Goal: Information Seeking & Learning: Understand process/instructions

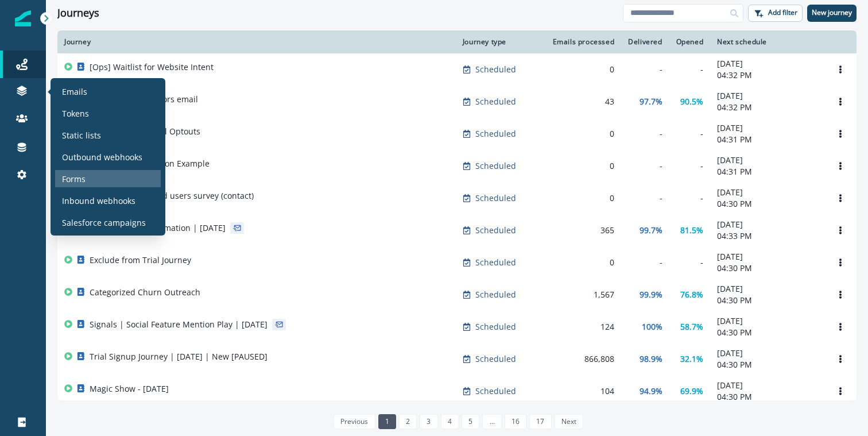
click at [91, 176] on div "Forms" at bounding box center [108, 178] width 106 height 17
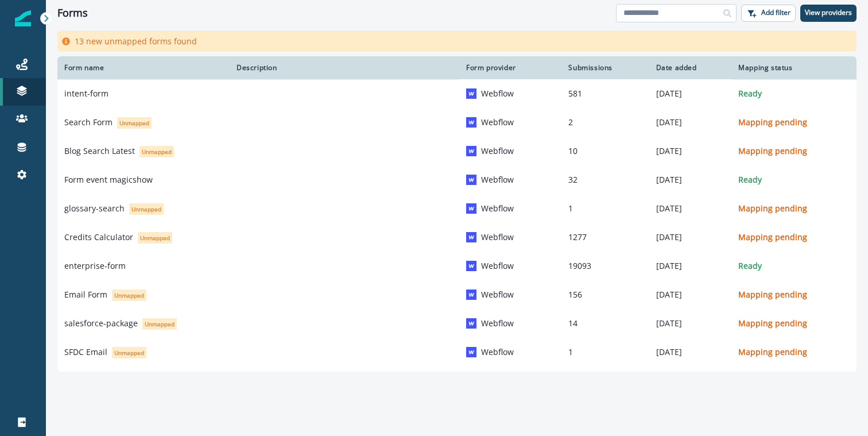
click at [678, 13] on input at bounding box center [676, 13] width 120 height 18
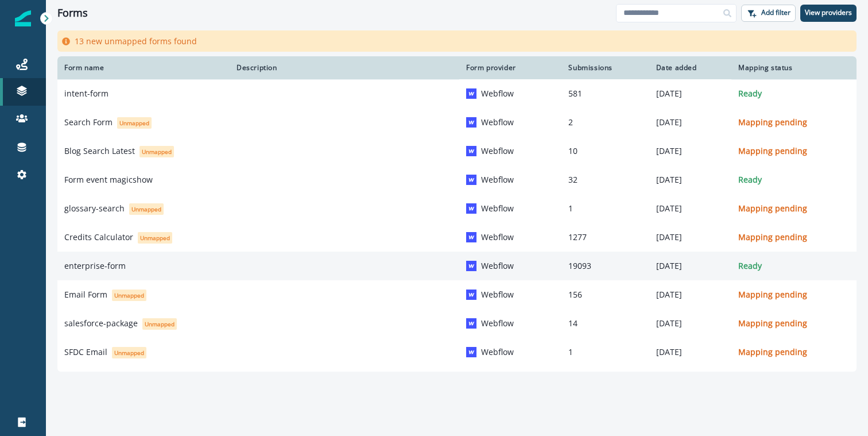
click at [159, 267] on div "enterprise-form" at bounding box center [143, 265] width 158 height 11
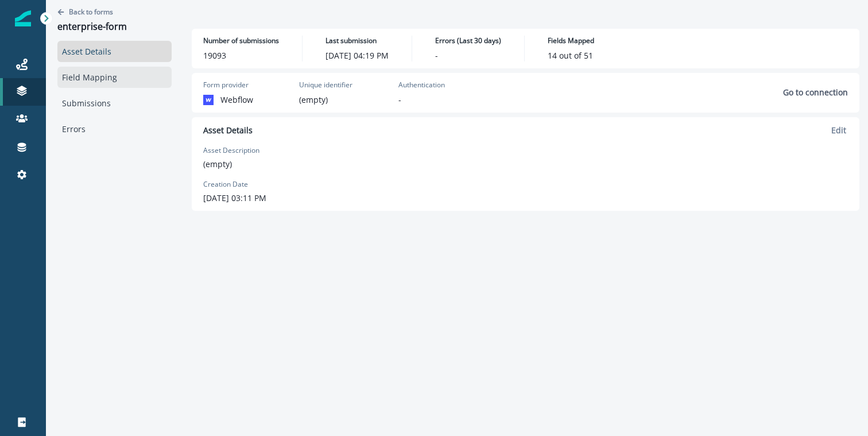
click at [87, 79] on link "Field Mapping" at bounding box center [114, 77] width 114 height 21
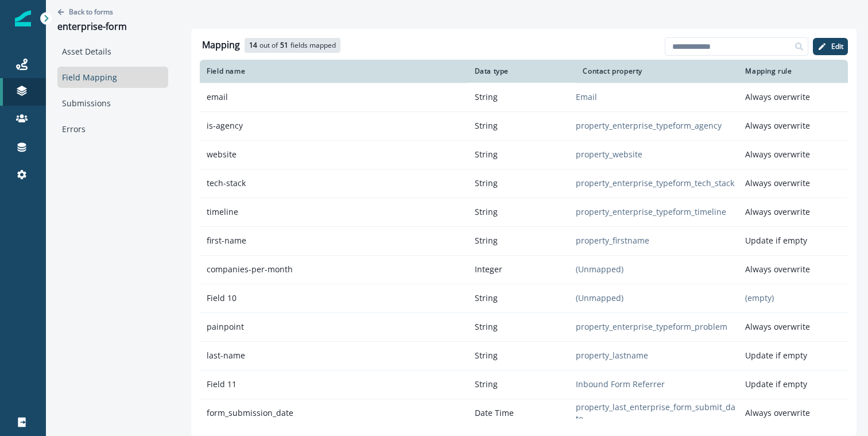
drag, startPoint x: 729, startPoint y: 55, endPoint x: 726, endPoint y: 61, distance: 7.7
click at [729, 55] on input at bounding box center [735, 46] width 143 height 18
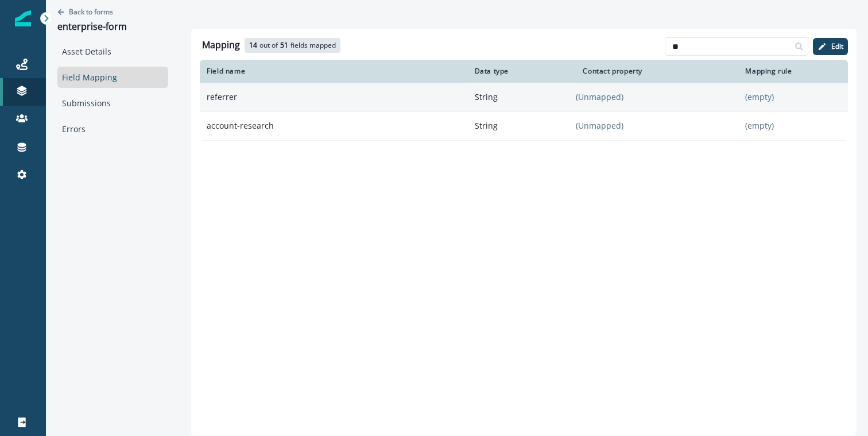
type input "*"
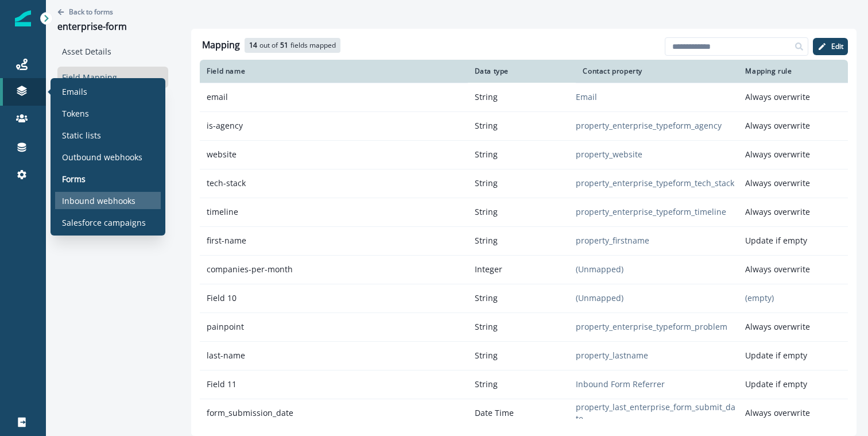
click at [104, 195] on p "Inbound webhooks" at bounding box center [98, 201] width 73 height 12
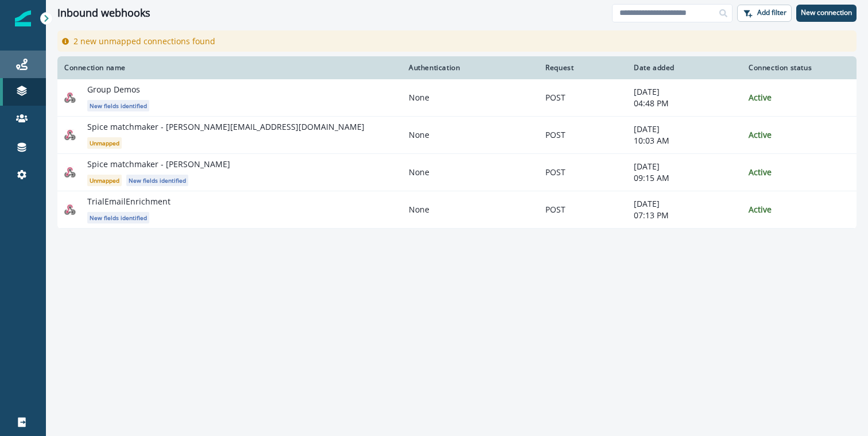
click at [26, 57] on link "Journeys" at bounding box center [23, 64] width 46 height 28
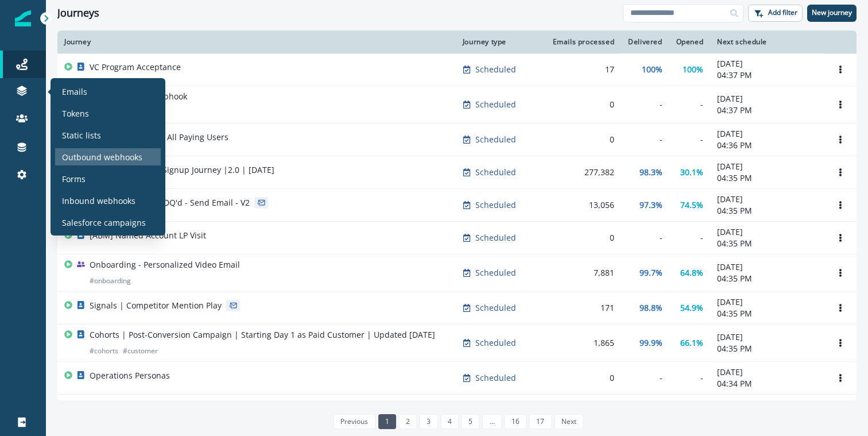
click at [98, 160] on p "Outbound webhooks" at bounding box center [102, 157] width 80 height 12
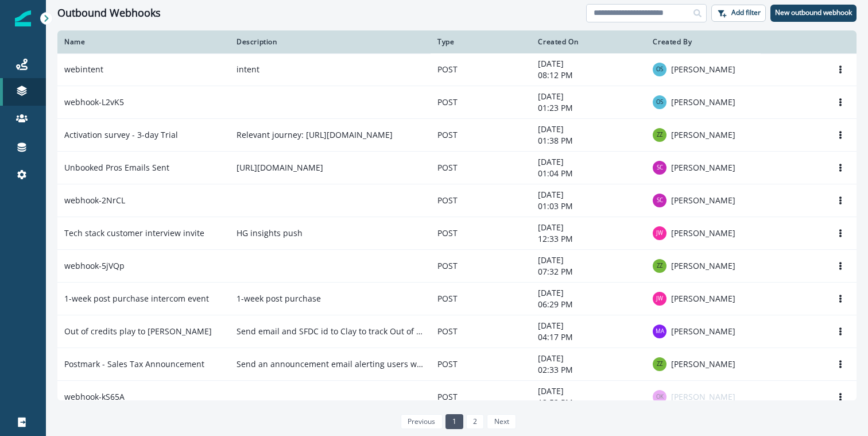
click at [641, 9] on input at bounding box center [646, 13] width 120 height 18
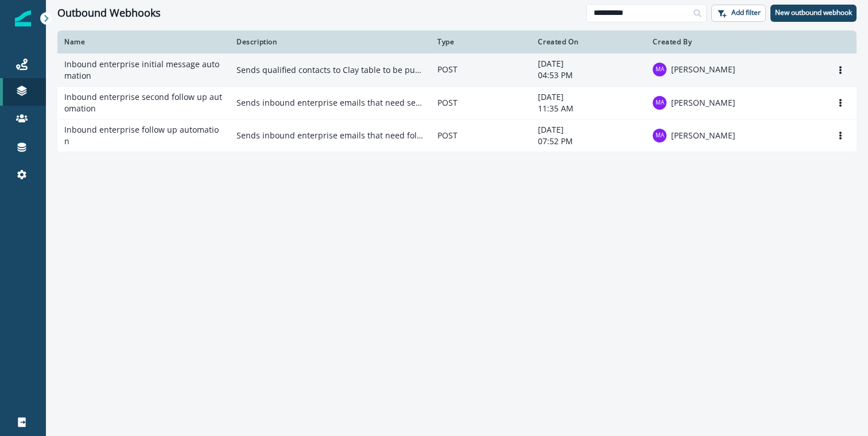
type input "**********"
click at [449, 61] on td "POST" at bounding box center [480, 69] width 100 height 33
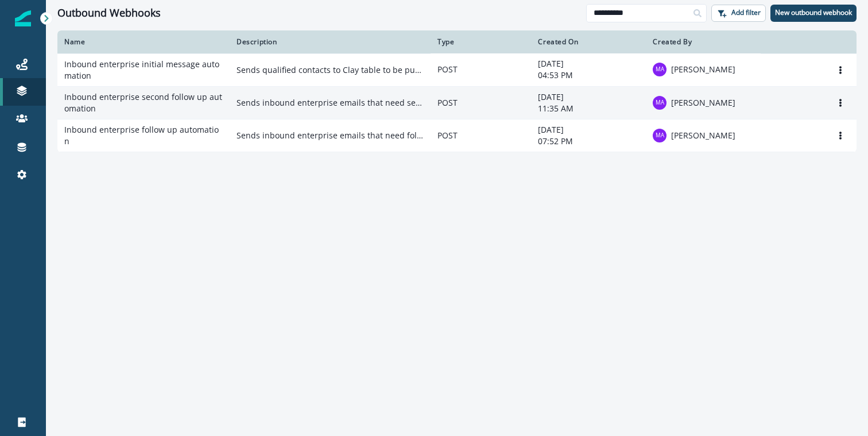
click at [266, 91] on td "Sends inbound enterprise emails that need second follow up" at bounding box center [330, 102] width 201 height 33
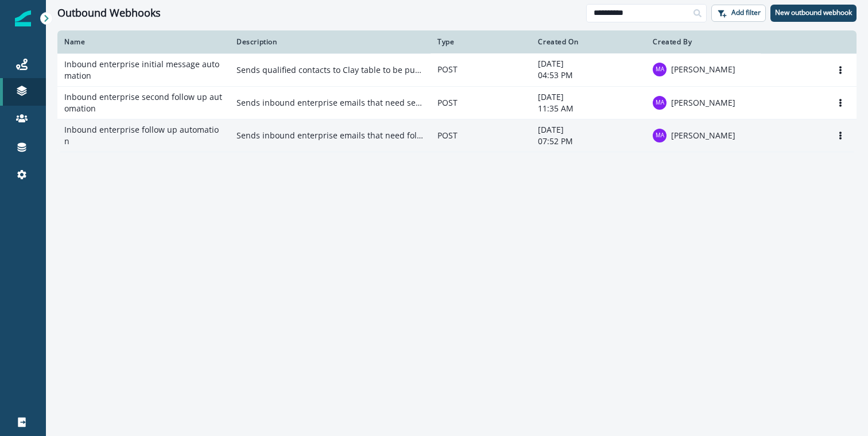
click at [301, 137] on p "Sends inbound enterprise emails that need follow up" at bounding box center [329, 135] width 187 height 11
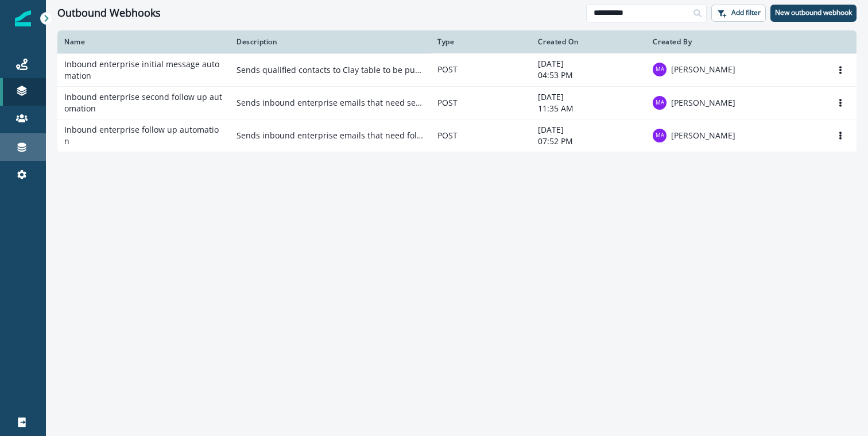
click at [17, 154] on link "Connections" at bounding box center [23, 147] width 46 height 28
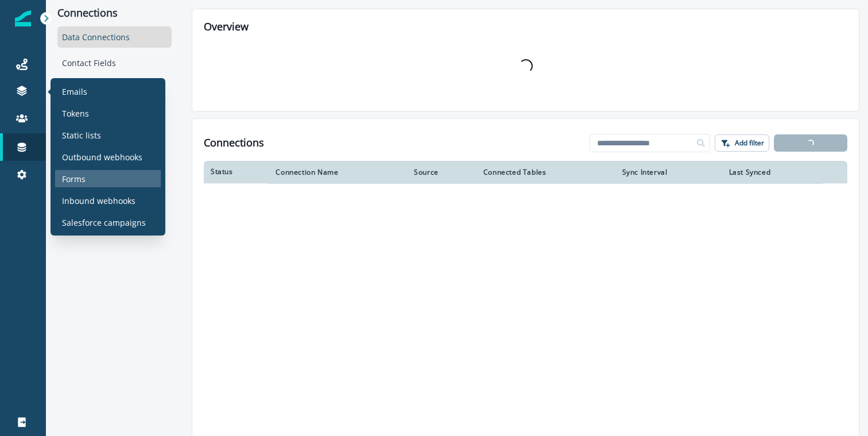
click at [82, 173] on p "Forms" at bounding box center [74, 179] width 24 height 12
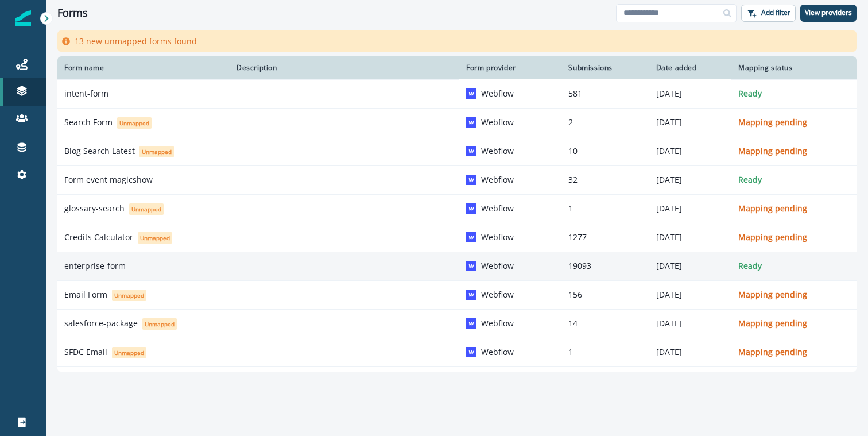
click at [150, 261] on div "enterprise-form" at bounding box center [143, 265] width 158 height 11
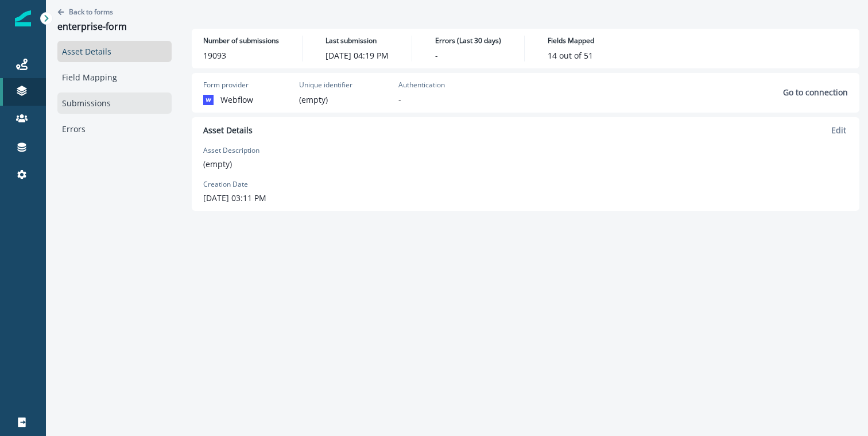
click at [86, 109] on link "Submissions" at bounding box center [114, 102] width 114 height 21
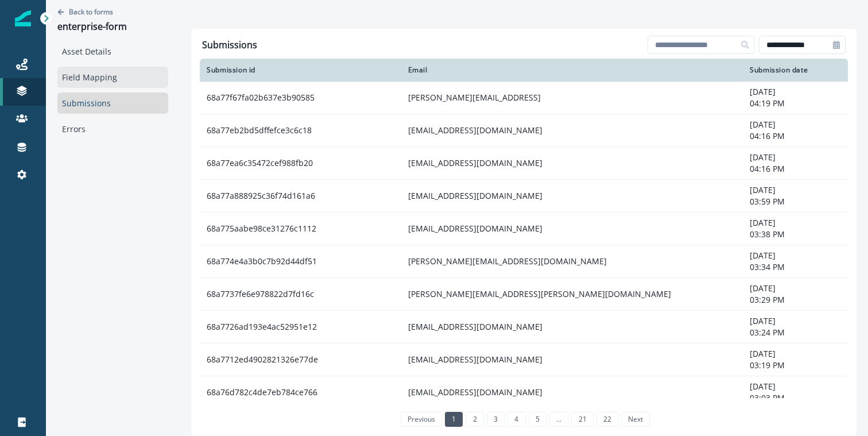
click at [108, 74] on link "Field Mapping" at bounding box center [112, 77] width 111 height 21
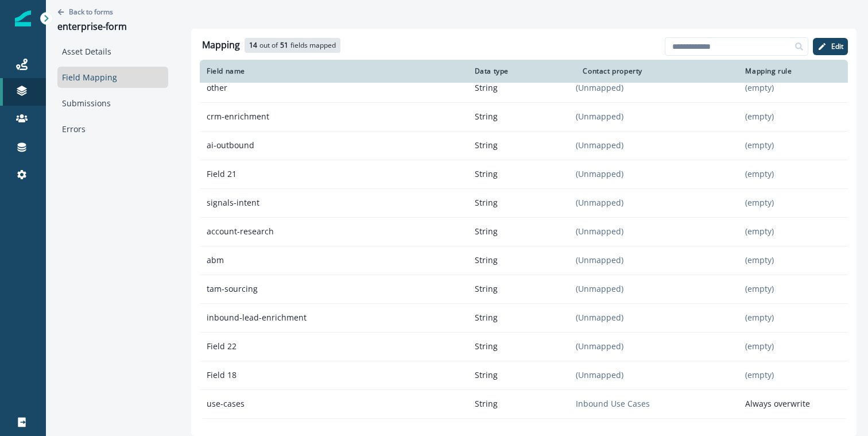
scroll to position [1127, 0]
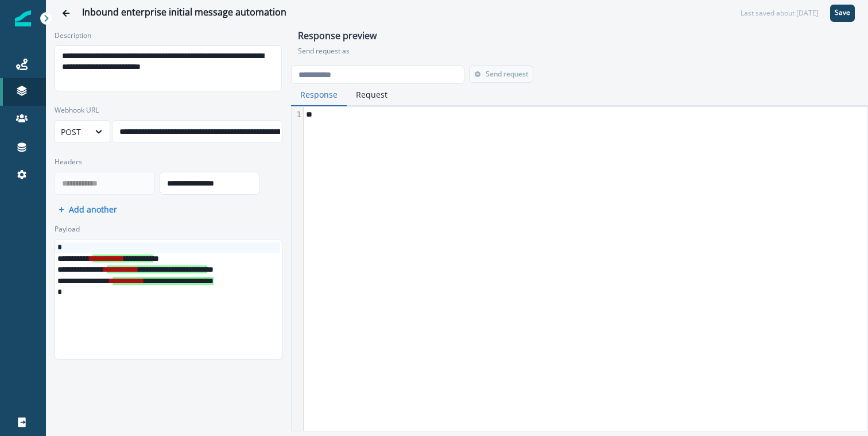
scroll to position [0, 40]
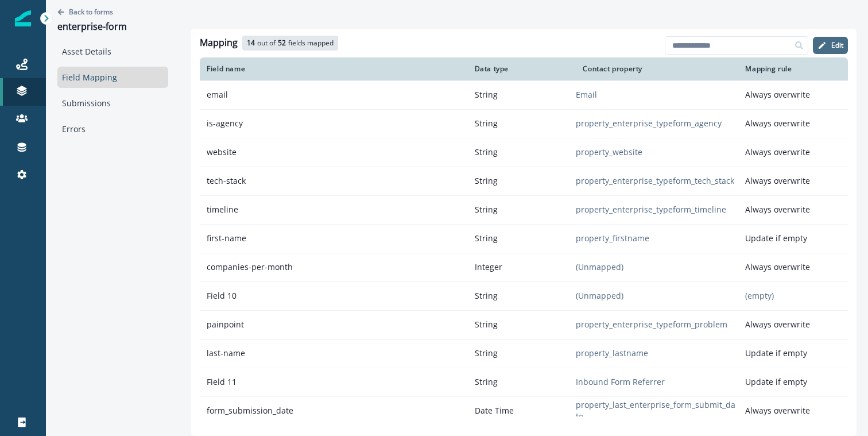
click at [823, 50] on icon "button" at bounding box center [821, 45] width 9 height 9
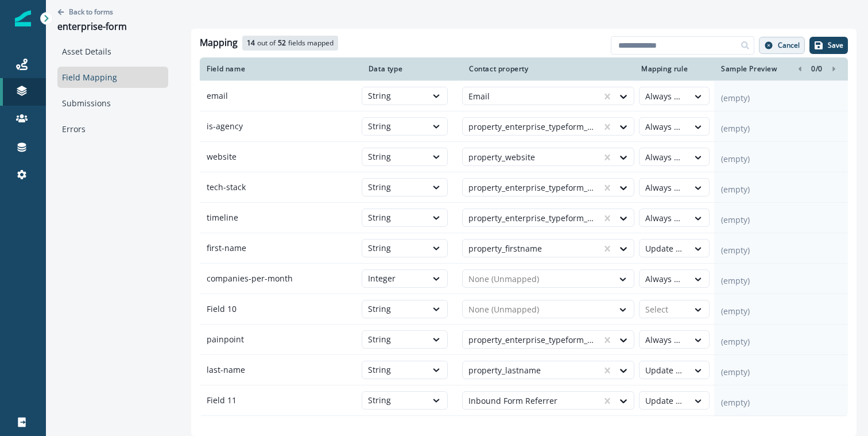
click at [786, 46] on p "Cancel" at bounding box center [788, 45] width 22 height 8
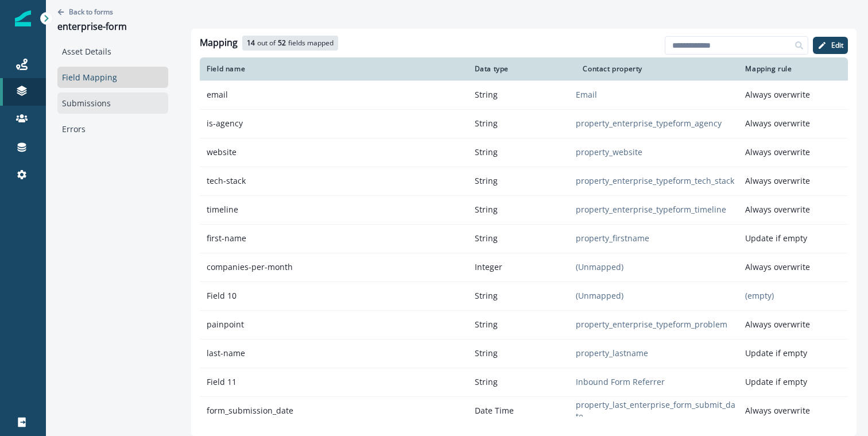
click at [78, 104] on link "Submissions" at bounding box center [112, 102] width 111 height 21
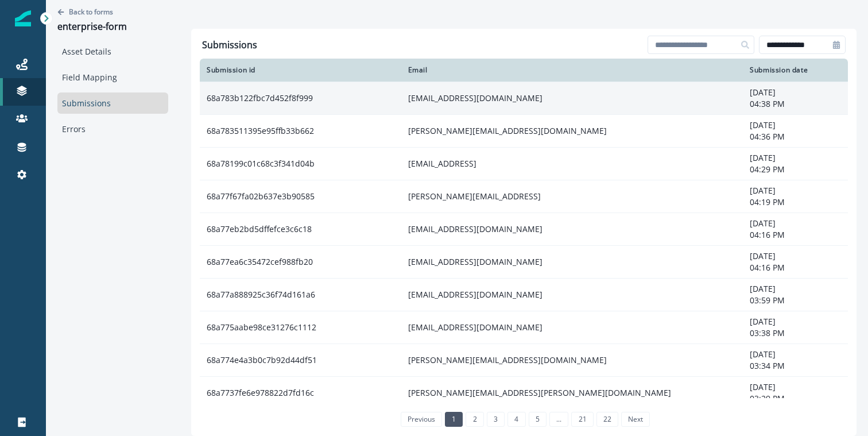
click at [360, 94] on td "68a783b122fbc7d452f8f999" at bounding box center [300, 97] width 201 height 33
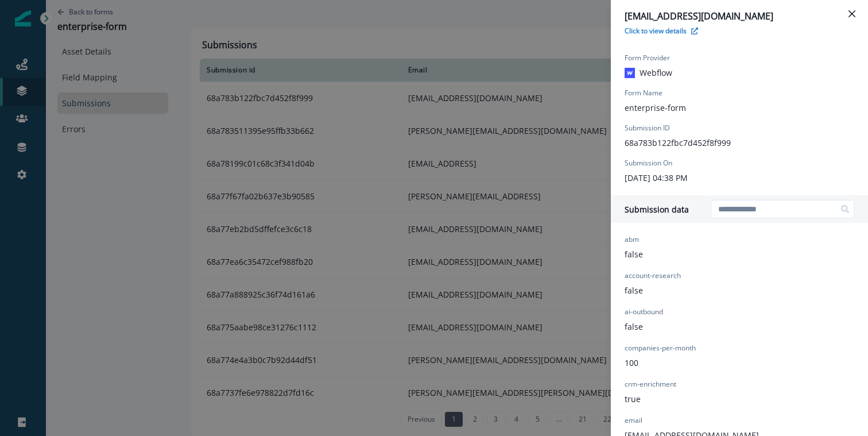
scroll to position [663, 0]
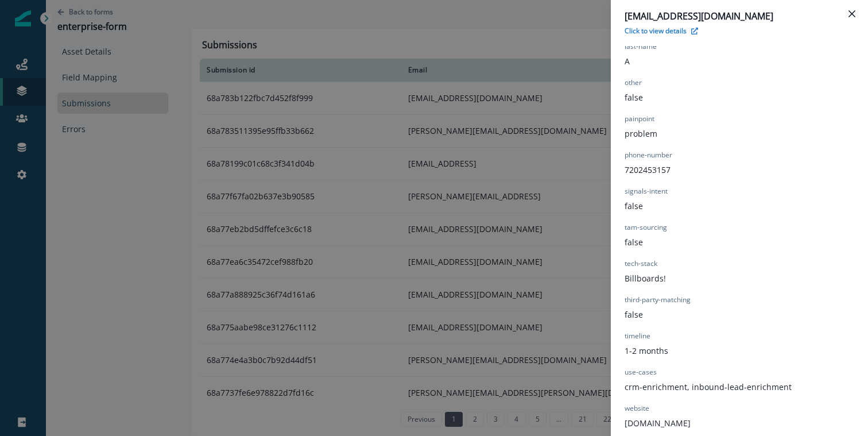
click at [45, 59] on div "manny@clay.com Click to view details Form Provider Webflow Form Name enterprise…" at bounding box center [434, 218] width 868 height 436
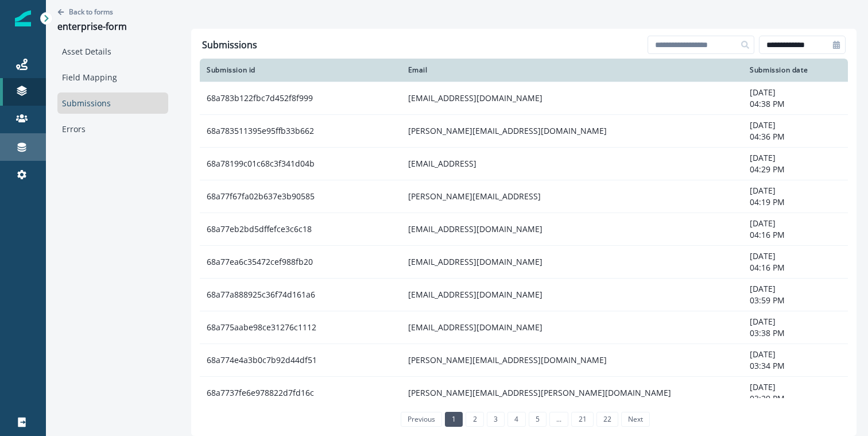
click at [33, 147] on div "Connections" at bounding box center [23, 147] width 37 height 14
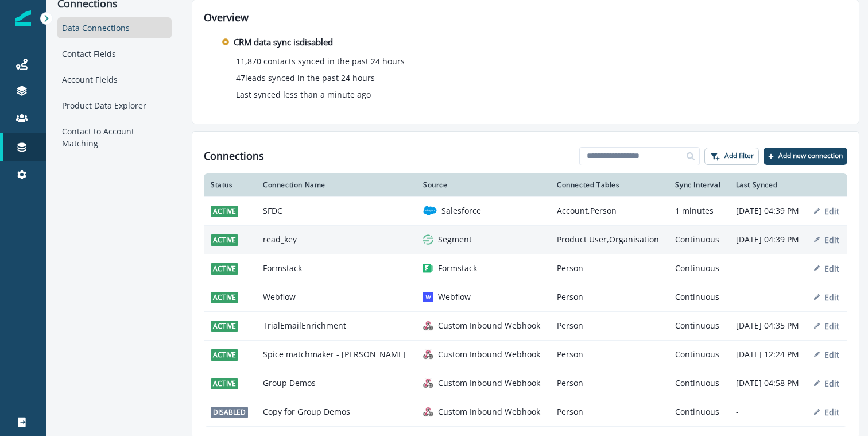
scroll to position [11, 0]
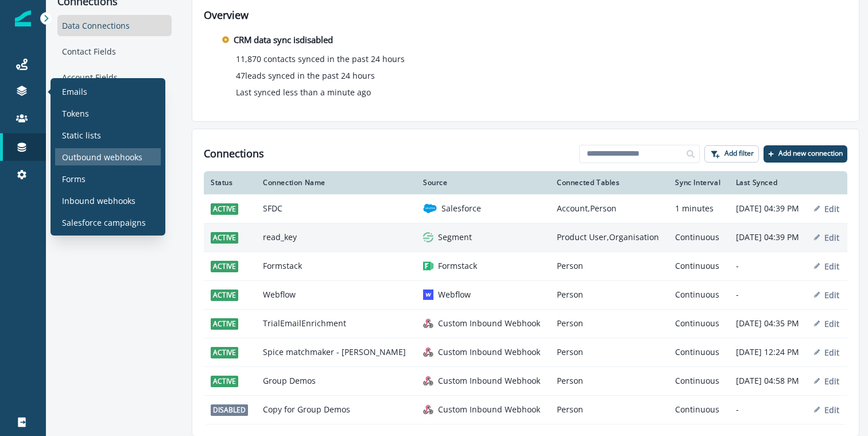
click at [120, 163] on div "Outbound webhooks" at bounding box center [108, 156] width 106 height 17
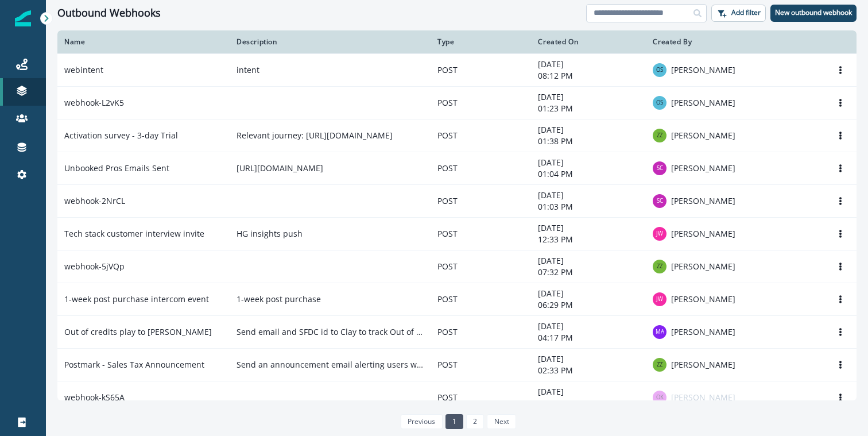
click at [631, 12] on input at bounding box center [646, 13] width 120 height 18
paste input "**********"
type input "**********"
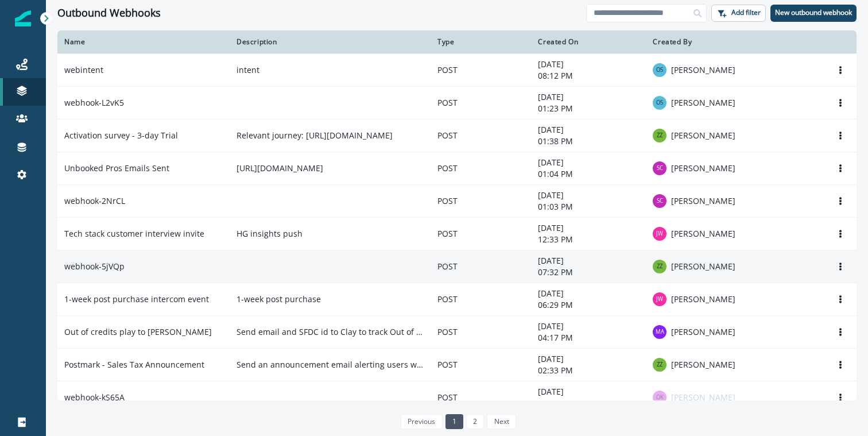
scroll to position [635, 0]
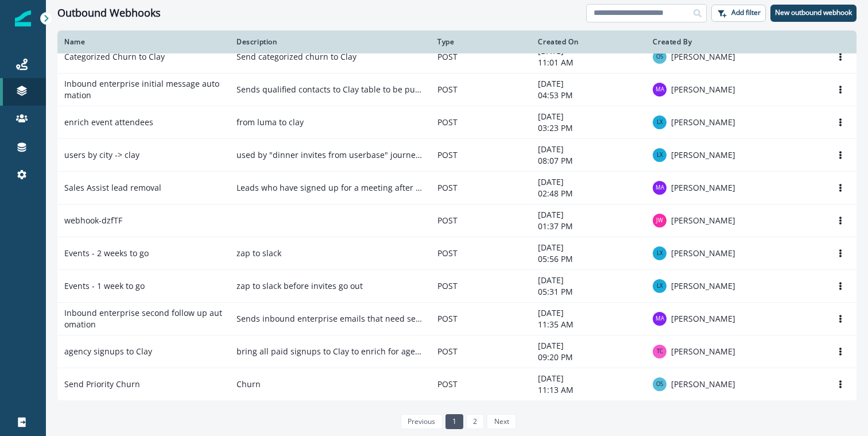
click at [623, 14] on input at bounding box center [646, 13] width 120 height 18
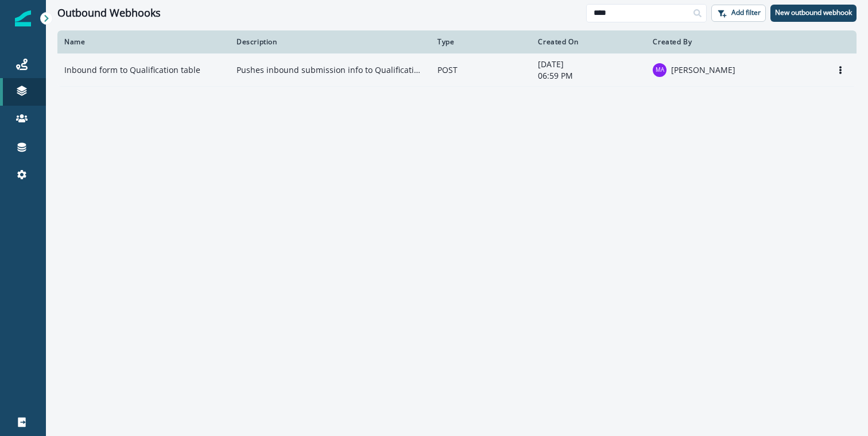
type input "****"
click at [260, 75] on p "Pushes inbound submission info to Qualification and Routing tables" at bounding box center [329, 69] width 187 height 11
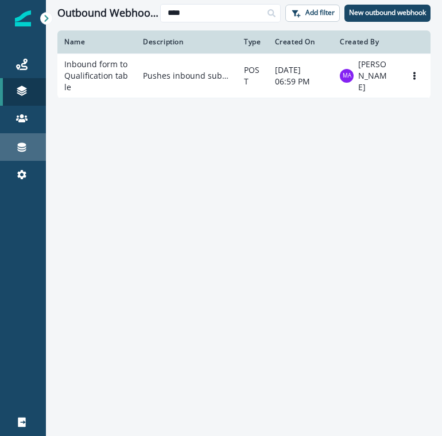
click at [22, 140] on div "Connections" at bounding box center [23, 147] width 37 height 14
click at [22, 142] on icon at bounding box center [21, 146] width 11 height 11
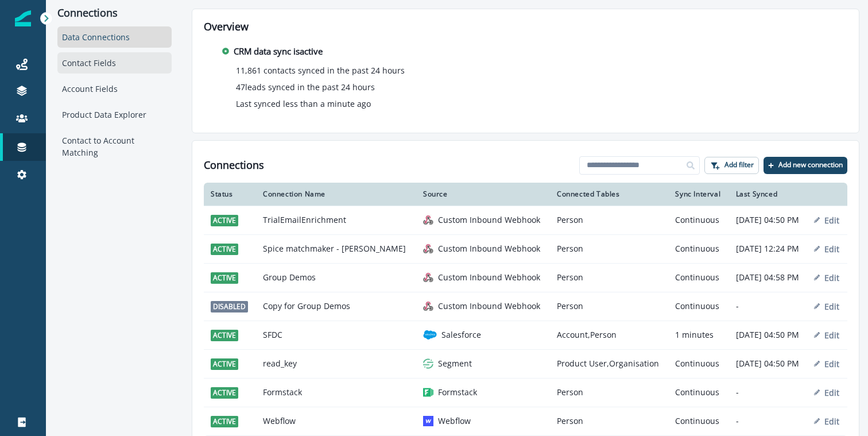
click at [67, 60] on div "Contact Fields" at bounding box center [114, 62] width 114 height 21
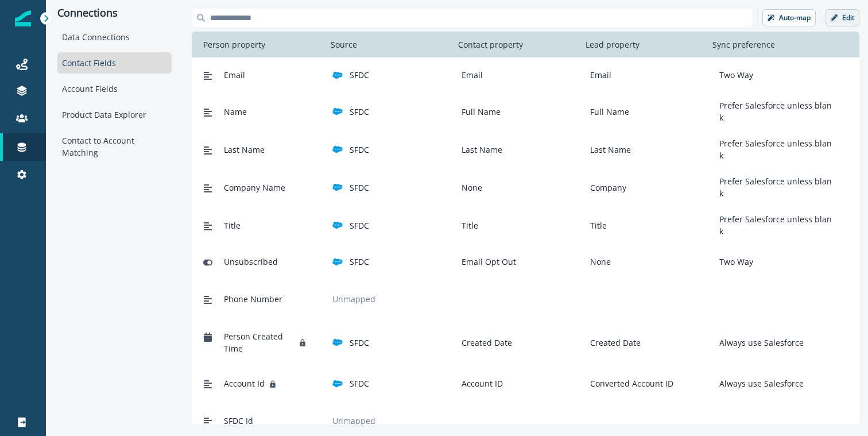
click at [839, 23] on button "Edit" at bounding box center [842, 17] width 34 height 17
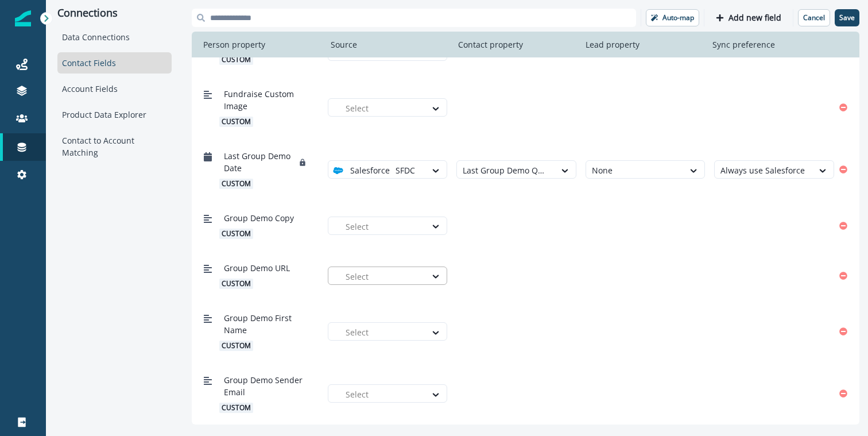
scroll to position [6531, 0]
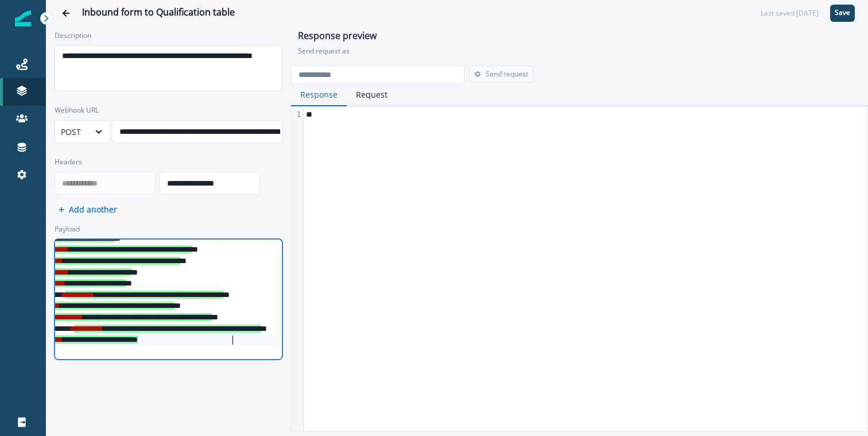
scroll to position [42, 0]
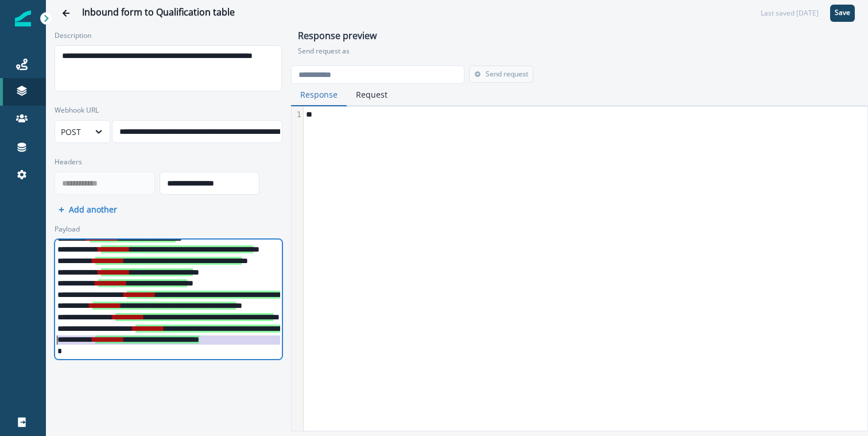
drag, startPoint x: 240, startPoint y: 341, endPoint x: 56, endPoint y: 337, distance: 183.7
click at [56, 337] on div "**********" at bounding box center [284, 339] width 458 height 11
copy div "**********"
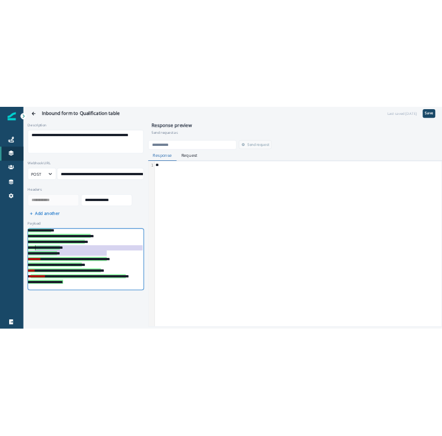
scroll to position [38, 0]
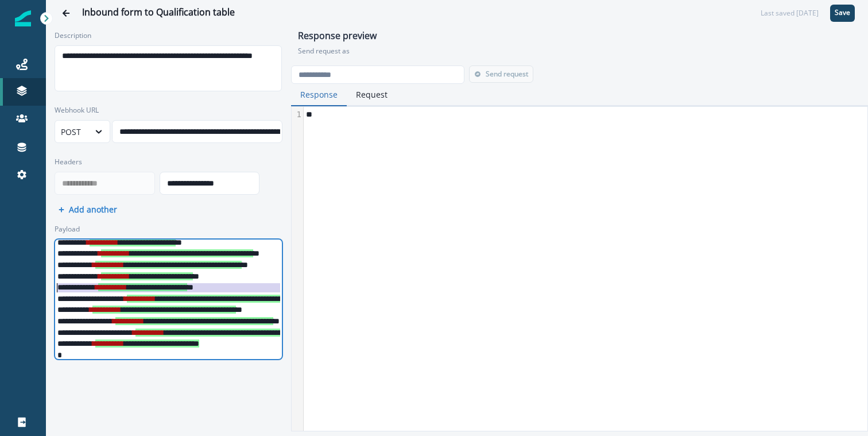
drag, startPoint x: 235, startPoint y: 285, endPoint x: 52, endPoint y: 287, distance: 182.5
click at [52, 287] on div "**********" at bounding box center [169, 291] width 234 height 145
copy div "**********"
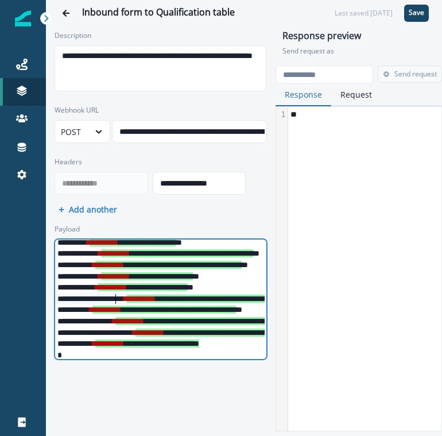
click at [116, 296] on div "**********" at bounding box center [284, 298] width 458 height 11
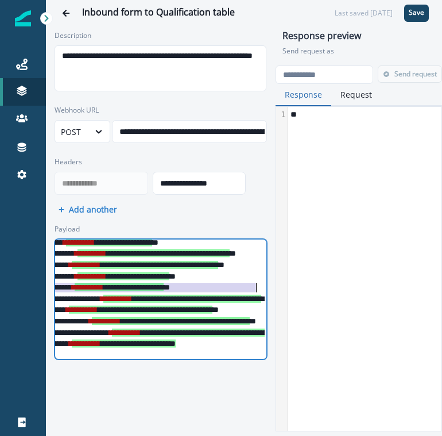
drag, startPoint x: 57, startPoint y: 286, endPoint x: 255, endPoint y: 284, distance: 198.0
click at [255, 284] on div "**********" at bounding box center [261, 287] width 458 height 11
copy div "**********"
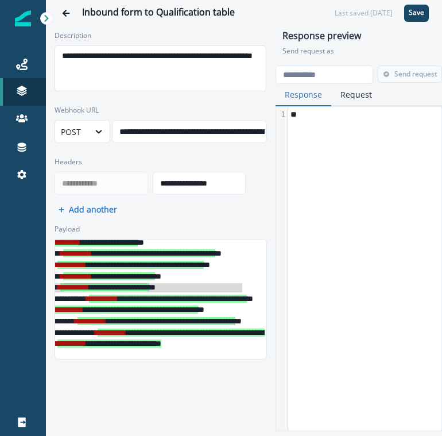
scroll to position [38, 38]
